Goal: Information Seeking & Learning: Find specific fact

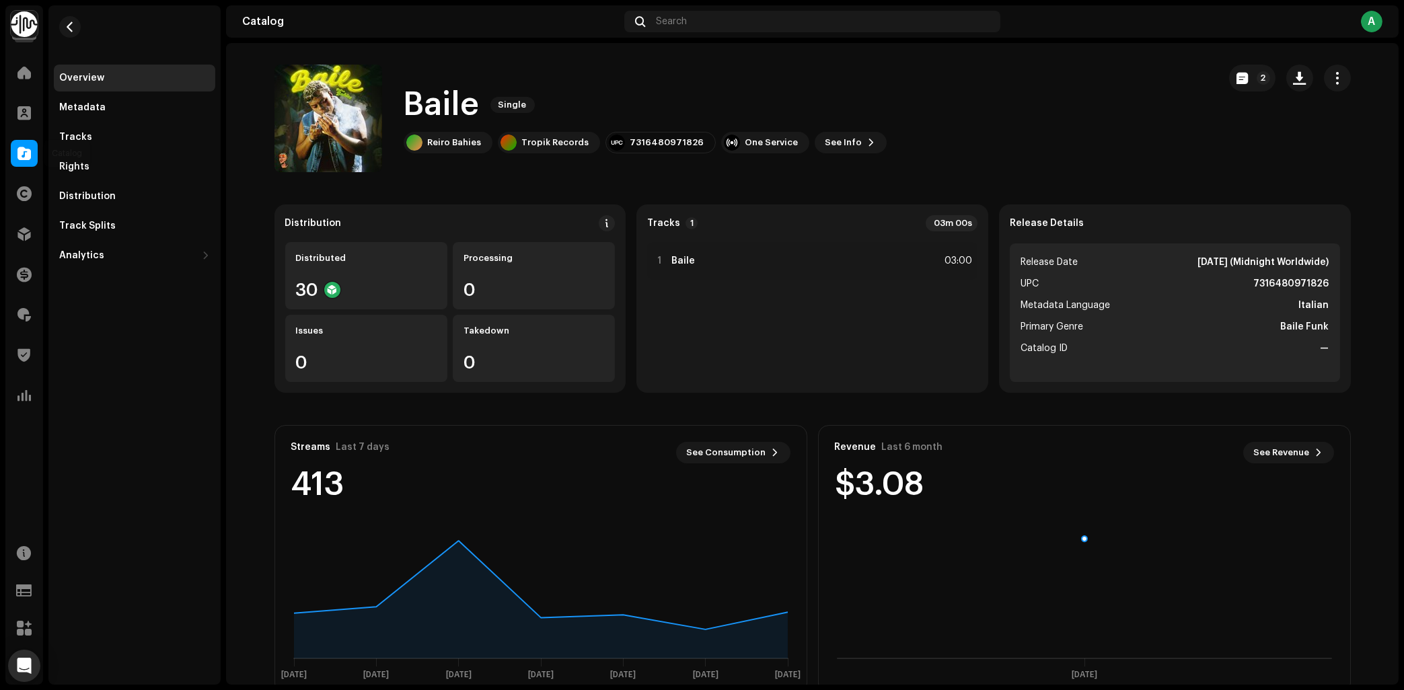
click at [12, 156] on div at bounding box center [24, 153] width 27 height 27
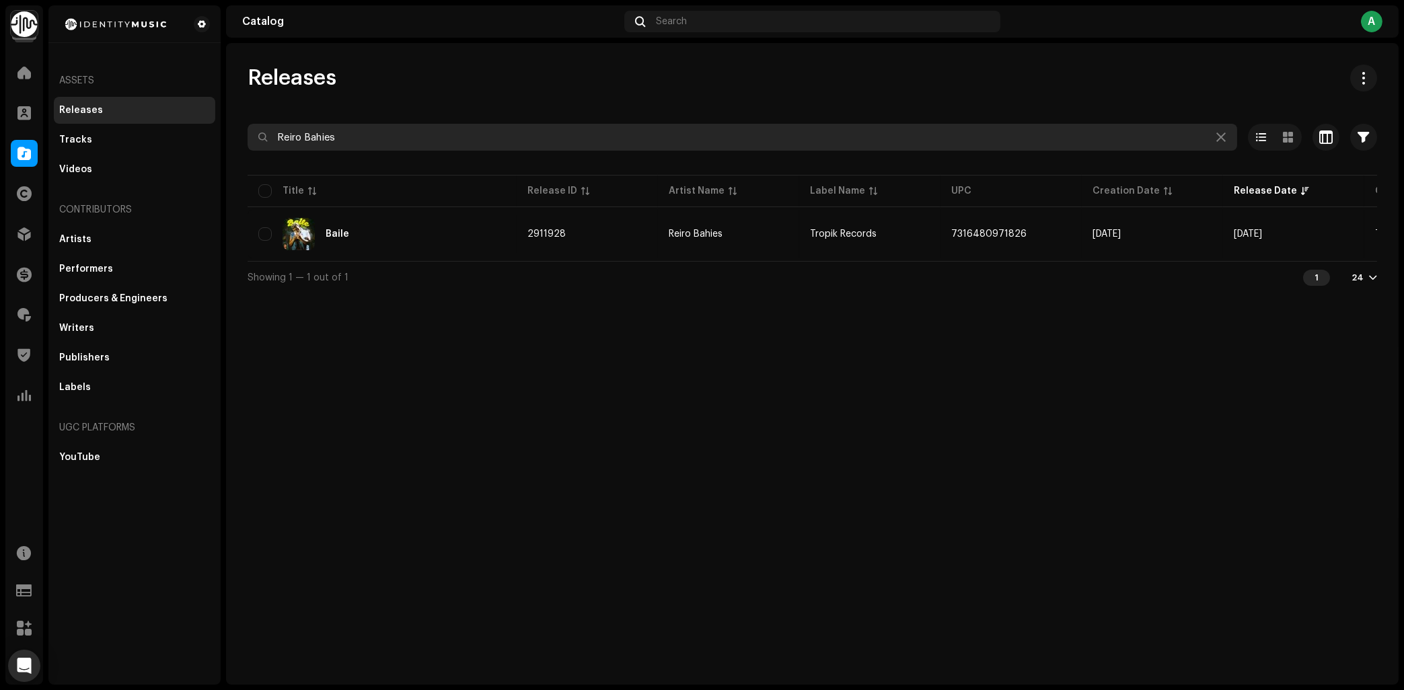
drag, startPoint x: 348, startPoint y: 128, endPoint x: 38, endPoint y: 180, distance: 314.2
click at [247, 151] on input "Reiro Bahies" at bounding box center [741, 137] width 989 height 27
type input "H"
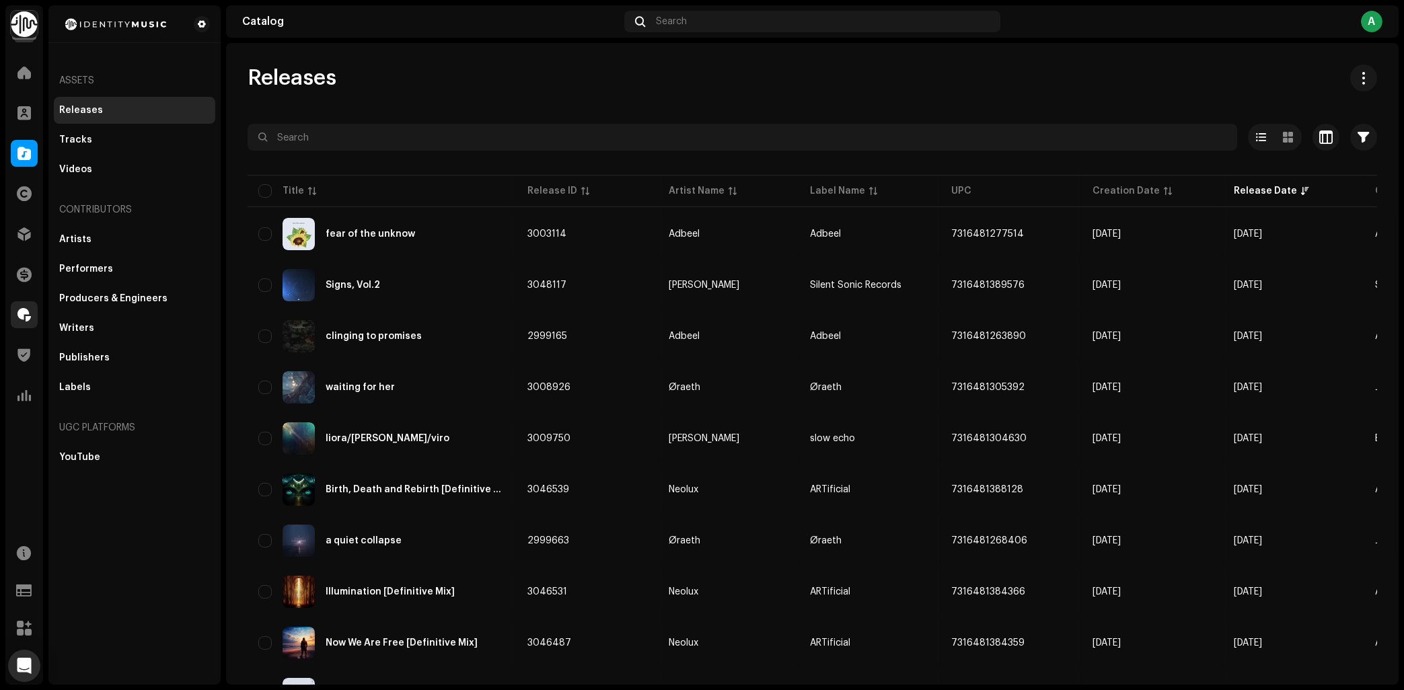
click at [21, 318] on span at bounding box center [23, 314] width 13 height 11
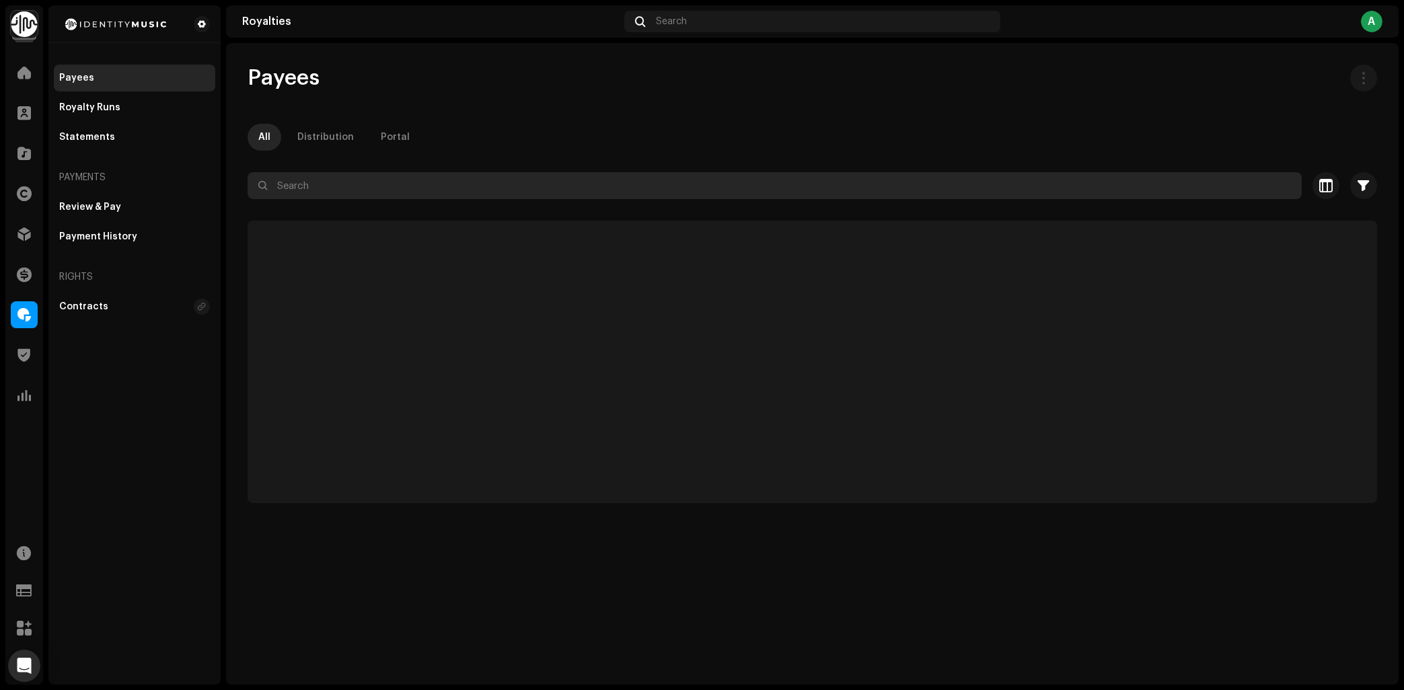
click at [432, 188] on input "text" at bounding box center [774, 185] width 1054 height 27
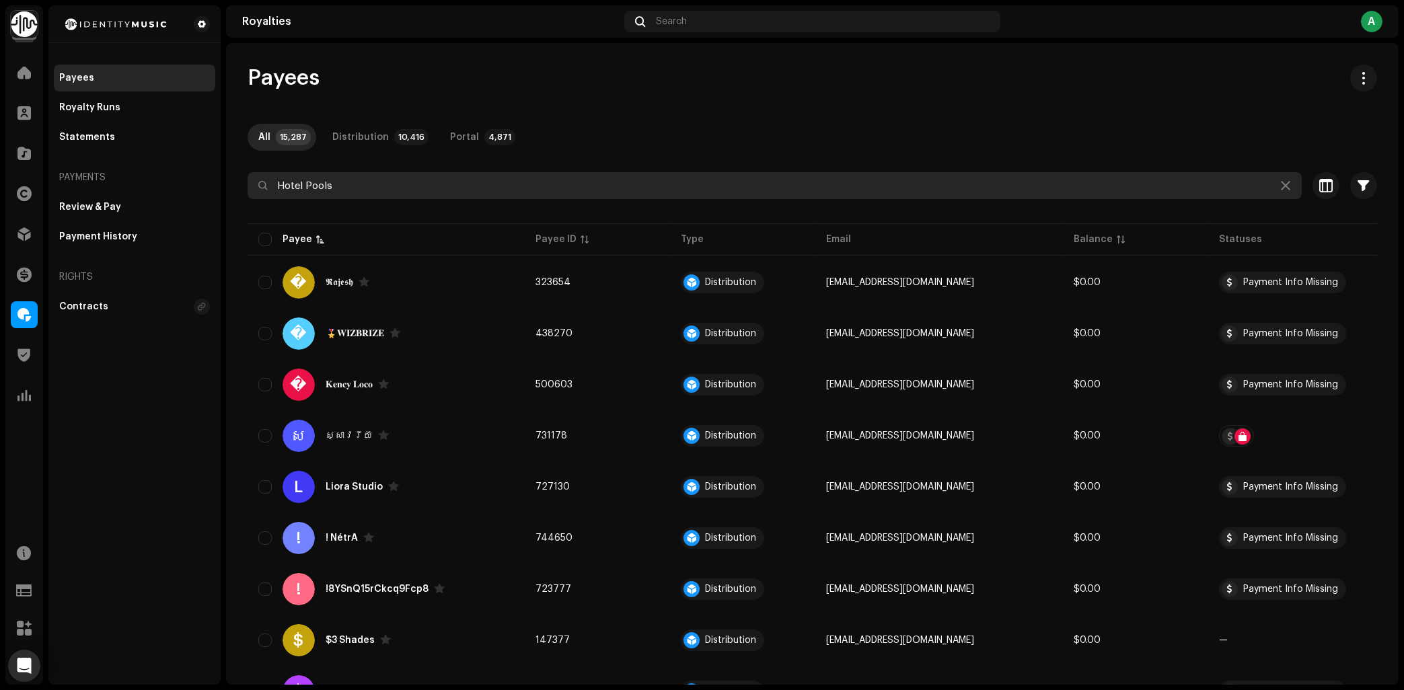
type input "Hotel Pools"
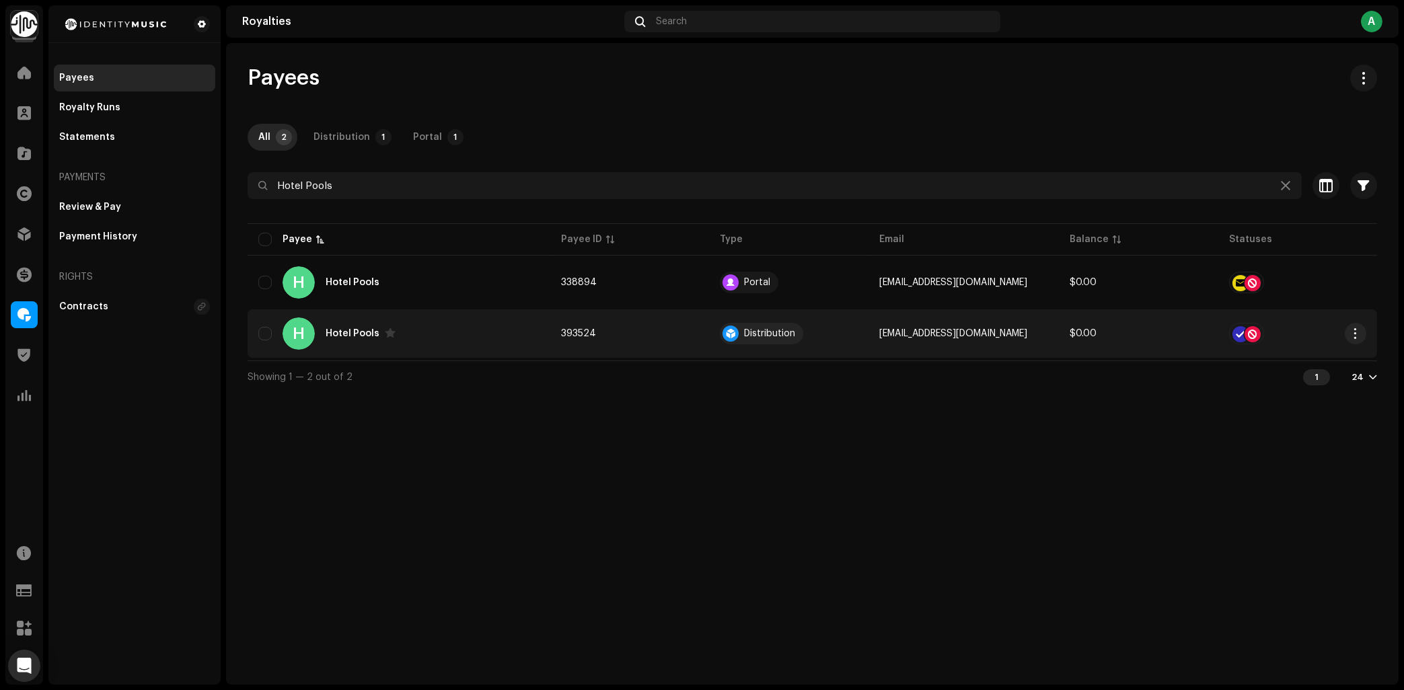
click at [474, 344] on div "H Hotel Pools" at bounding box center [398, 333] width 281 height 32
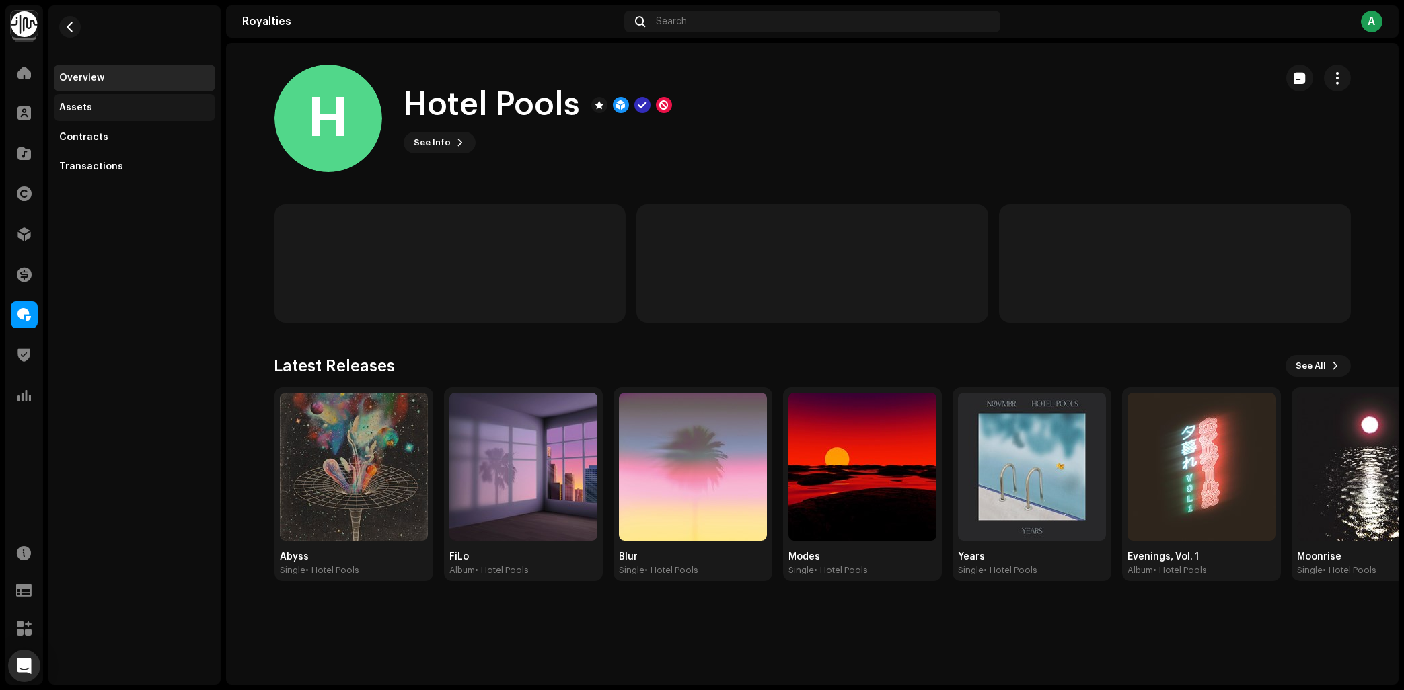
click at [111, 114] on div "Assets" at bounding box center [134, 107] width 161 height 27
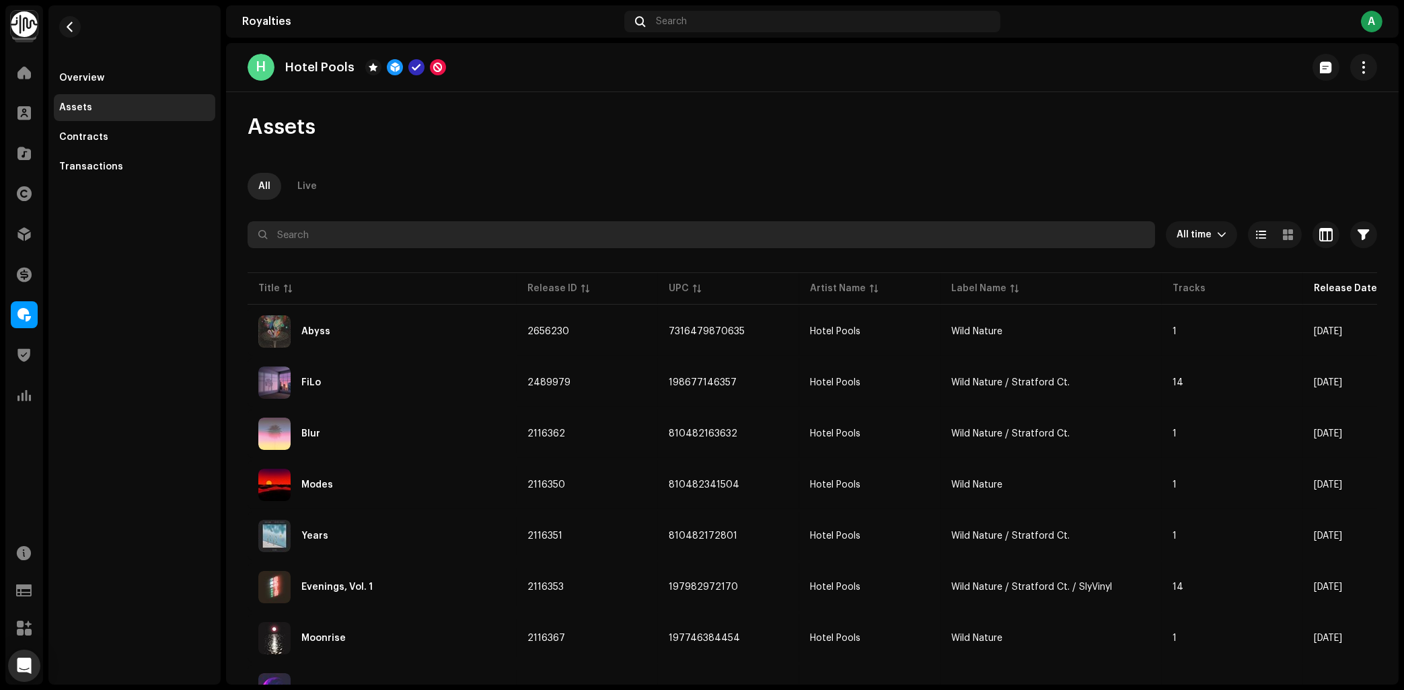
click at [398, 229] on input "text" at bounding box center [700, 234] width 907 height 27
type input "Horizon"
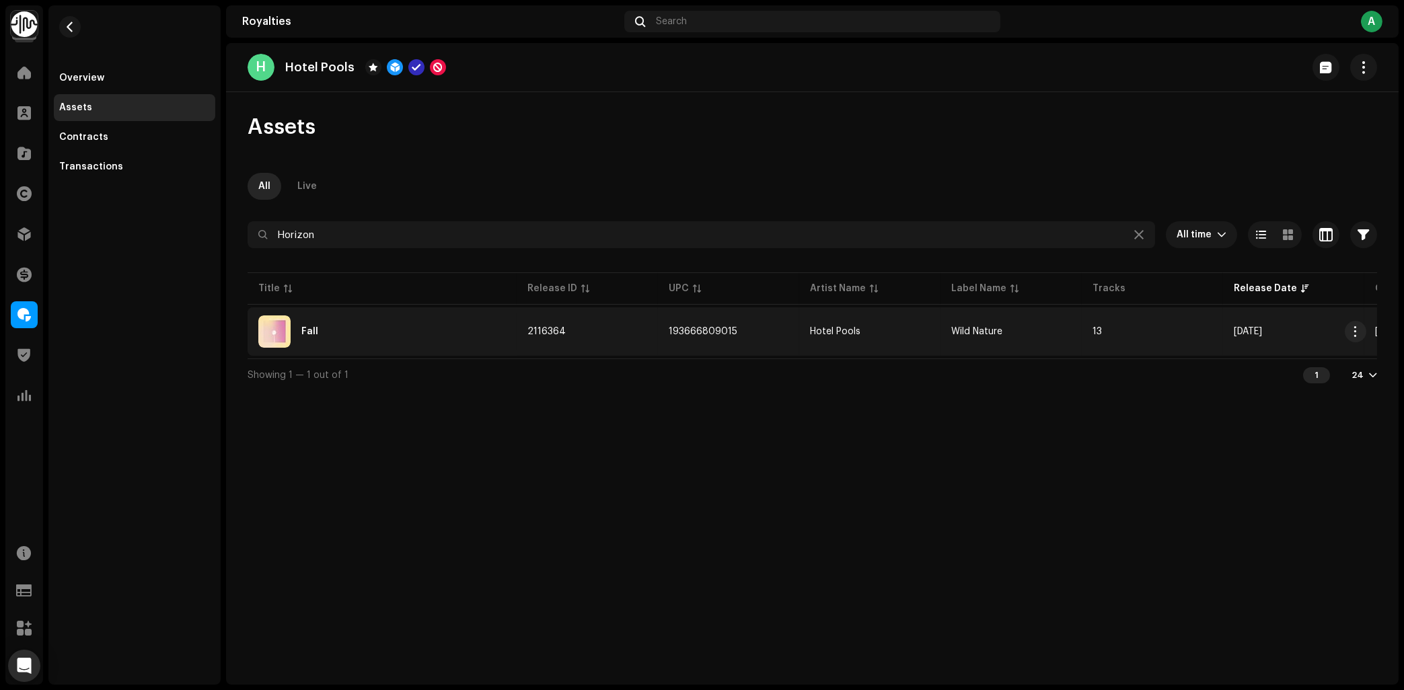
click at [362, 318] on div "Fall" at bounding box center [381, 331] width 247 height 32
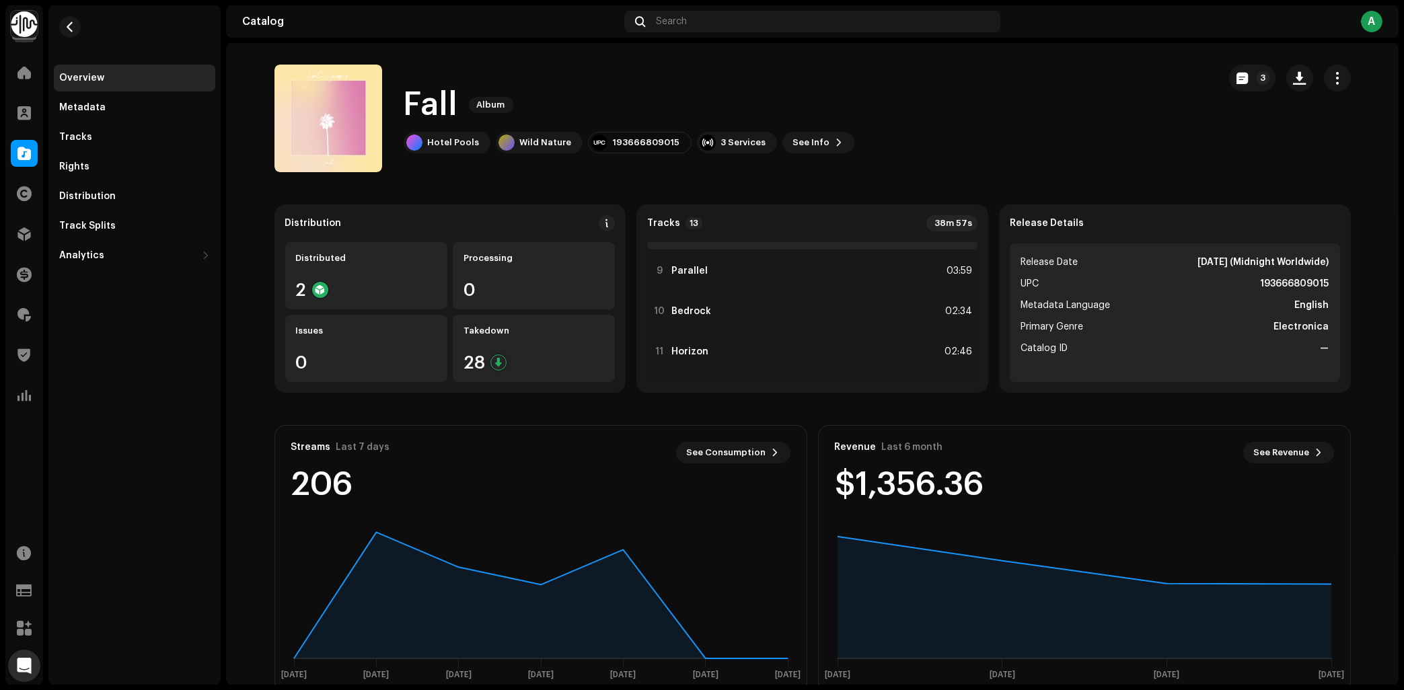
scroll to position [393, 0]
click at [981, 89] on div "Fall Album Hotel Pools Wild Nature 193666809015 3 Services See Info 3" at bounding box center [740, 119] width 933 height 108
click at [789, 266] on div "11 Horizon 02:46" at bounding box center [812, 272] width 330 height 38
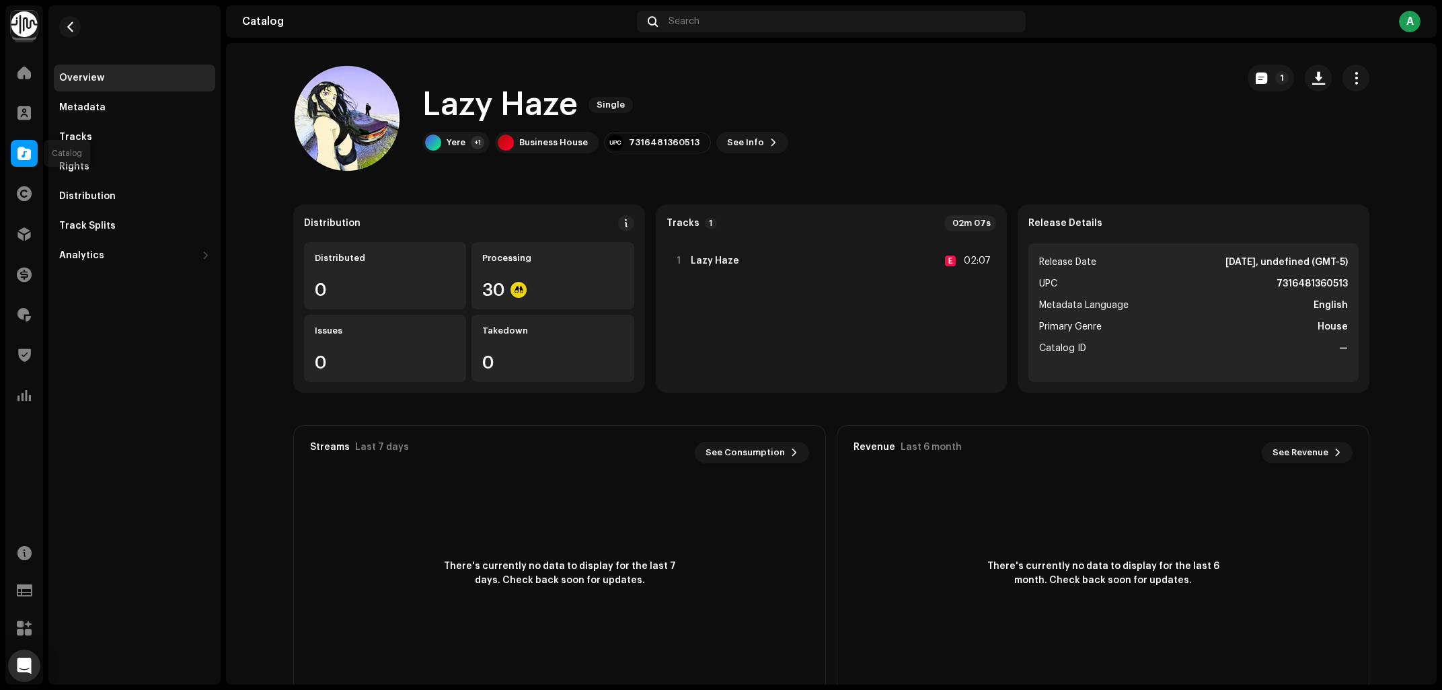
click at [28, 152] on span at bounding box center [23, 153] width 13 height 11
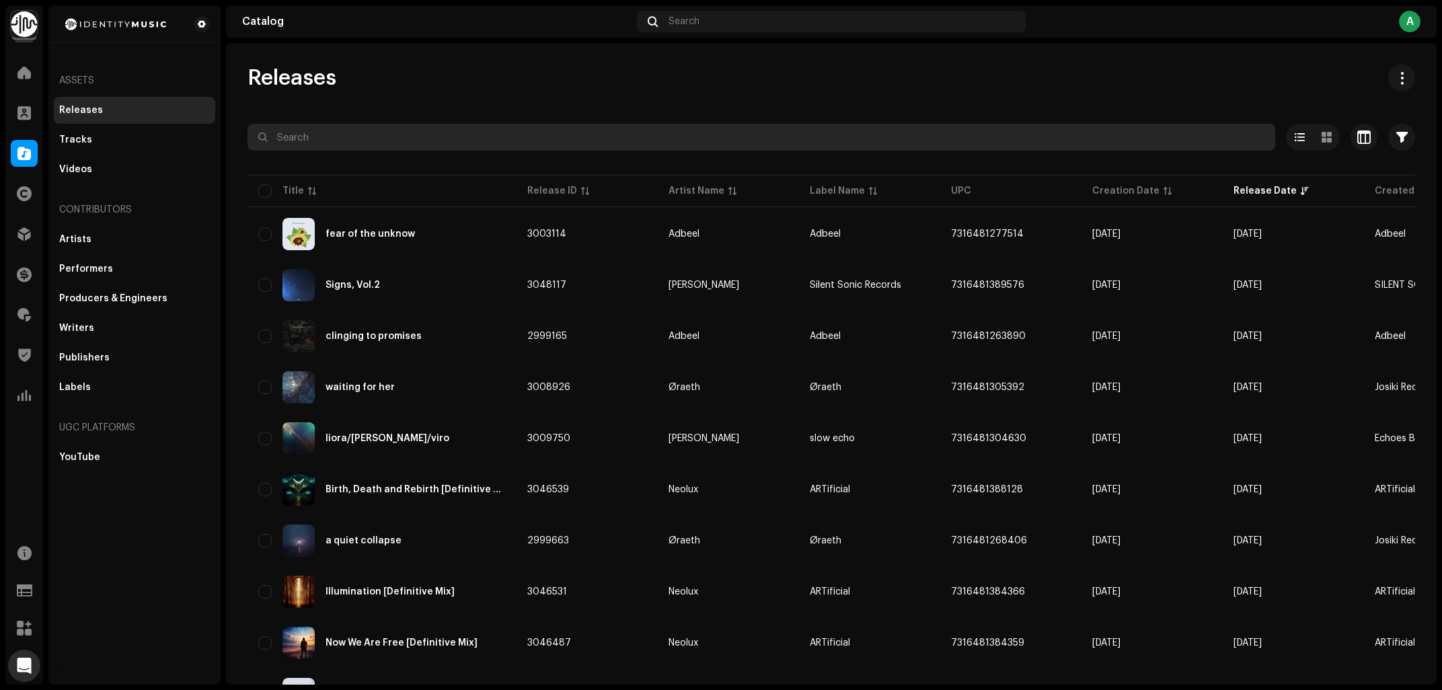
click at [441, 145] on input "text" at bounding box center [761, 137] width 1028 height 27
paste input "5054285850091"
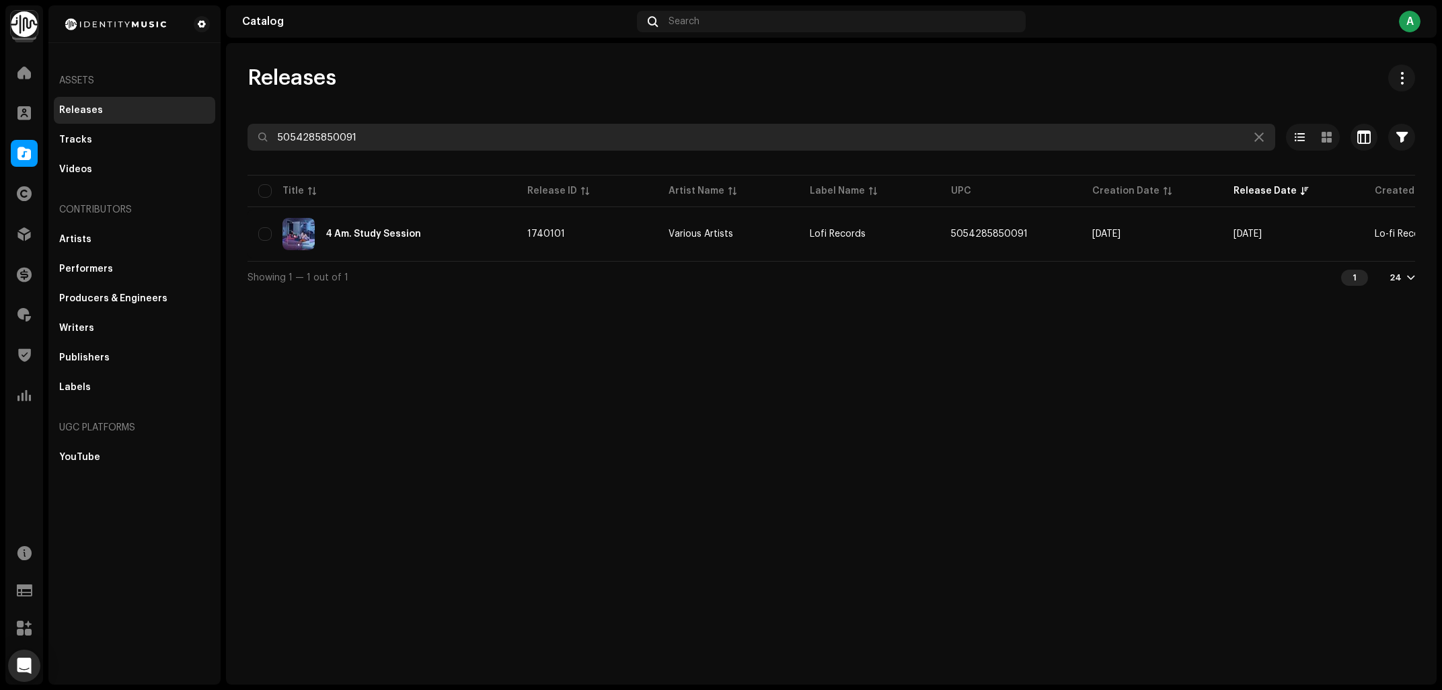
type input "5054285850091"
